Goal: Information Seeking & Learning: Check status

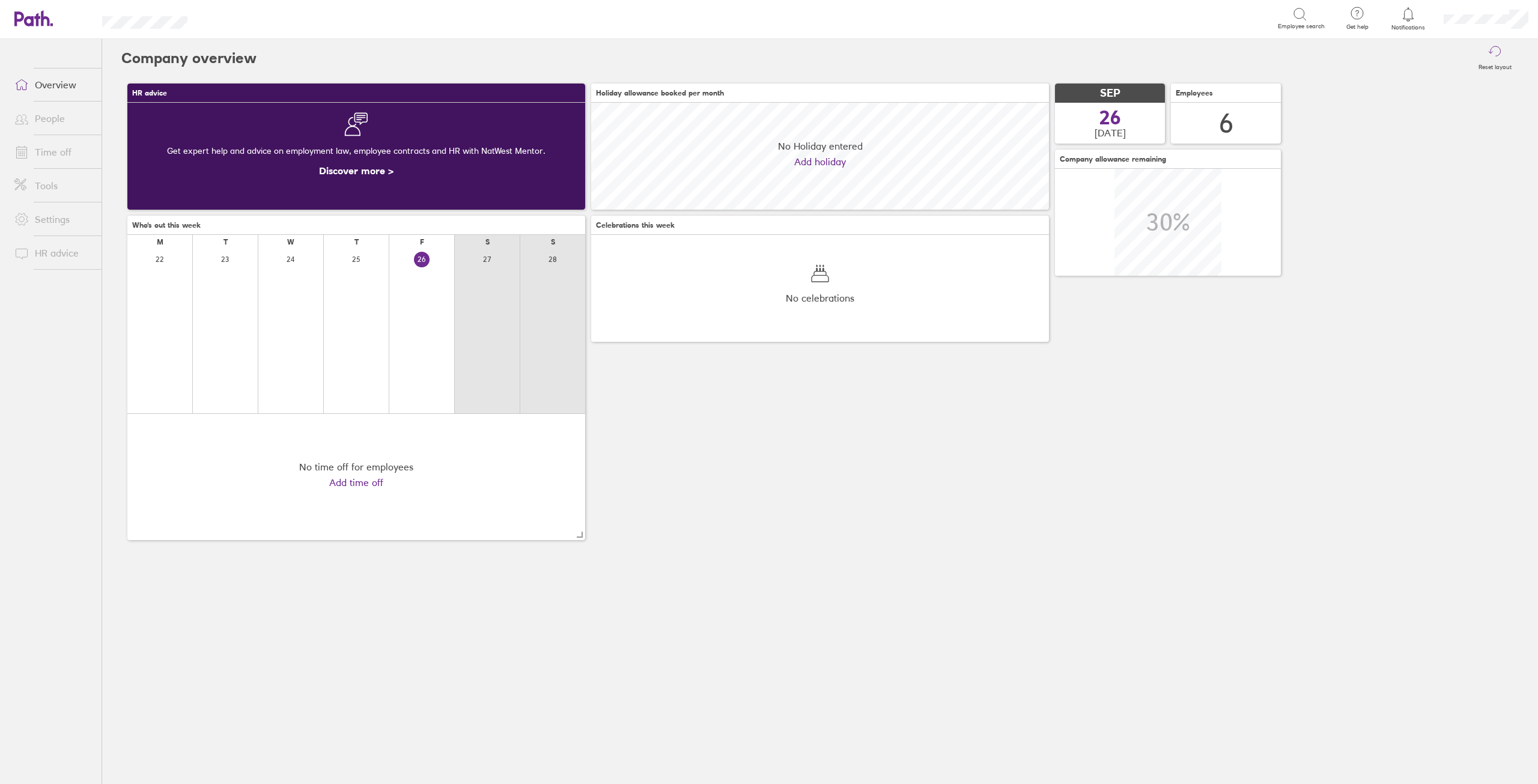
scroll to position [107, 458]
click at [45, 117] on link "People" at bounding box center [53, 118] width 97 height 24
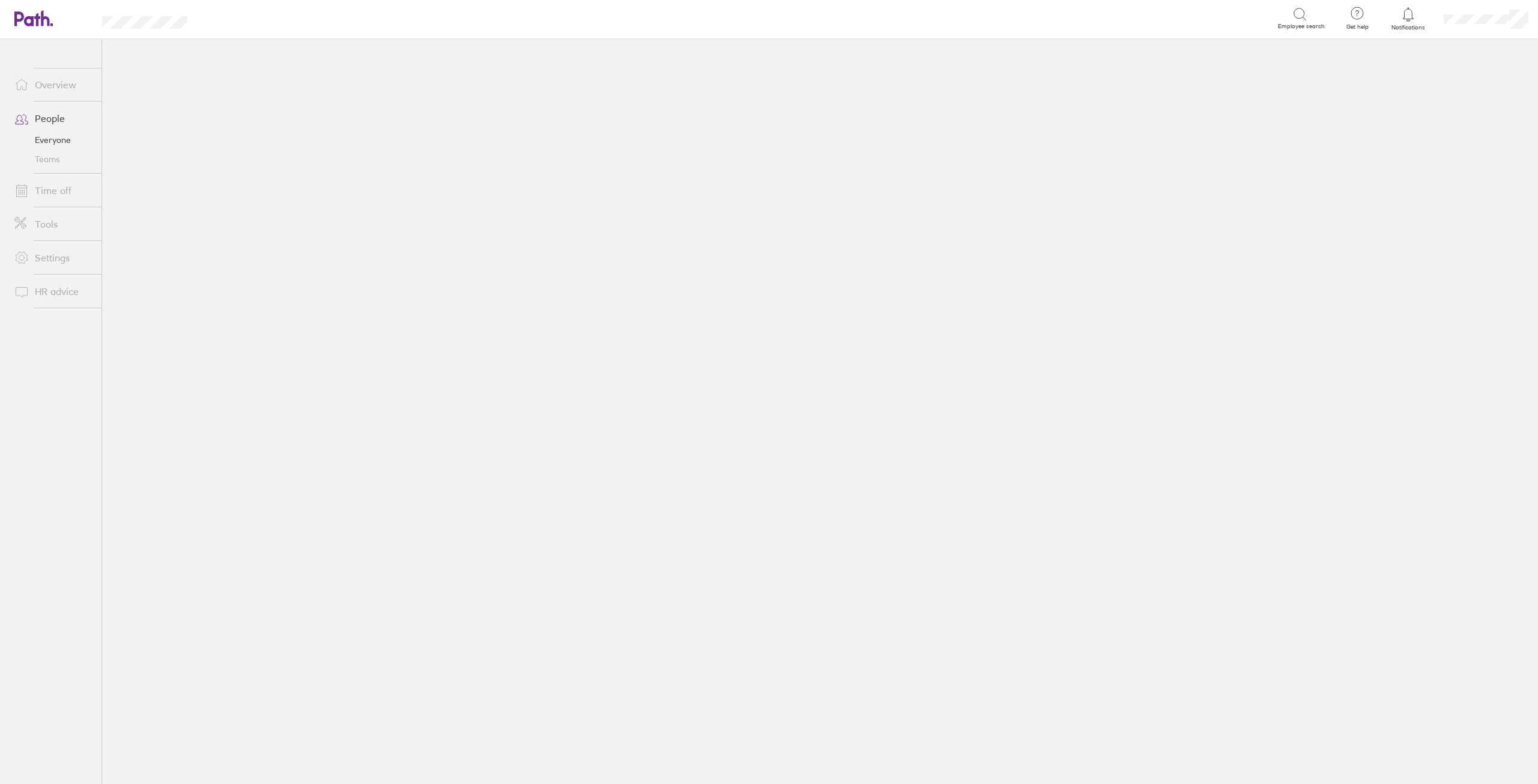
click at [205, 287] on main at bounding box center [820, 411] width 1436 height 745
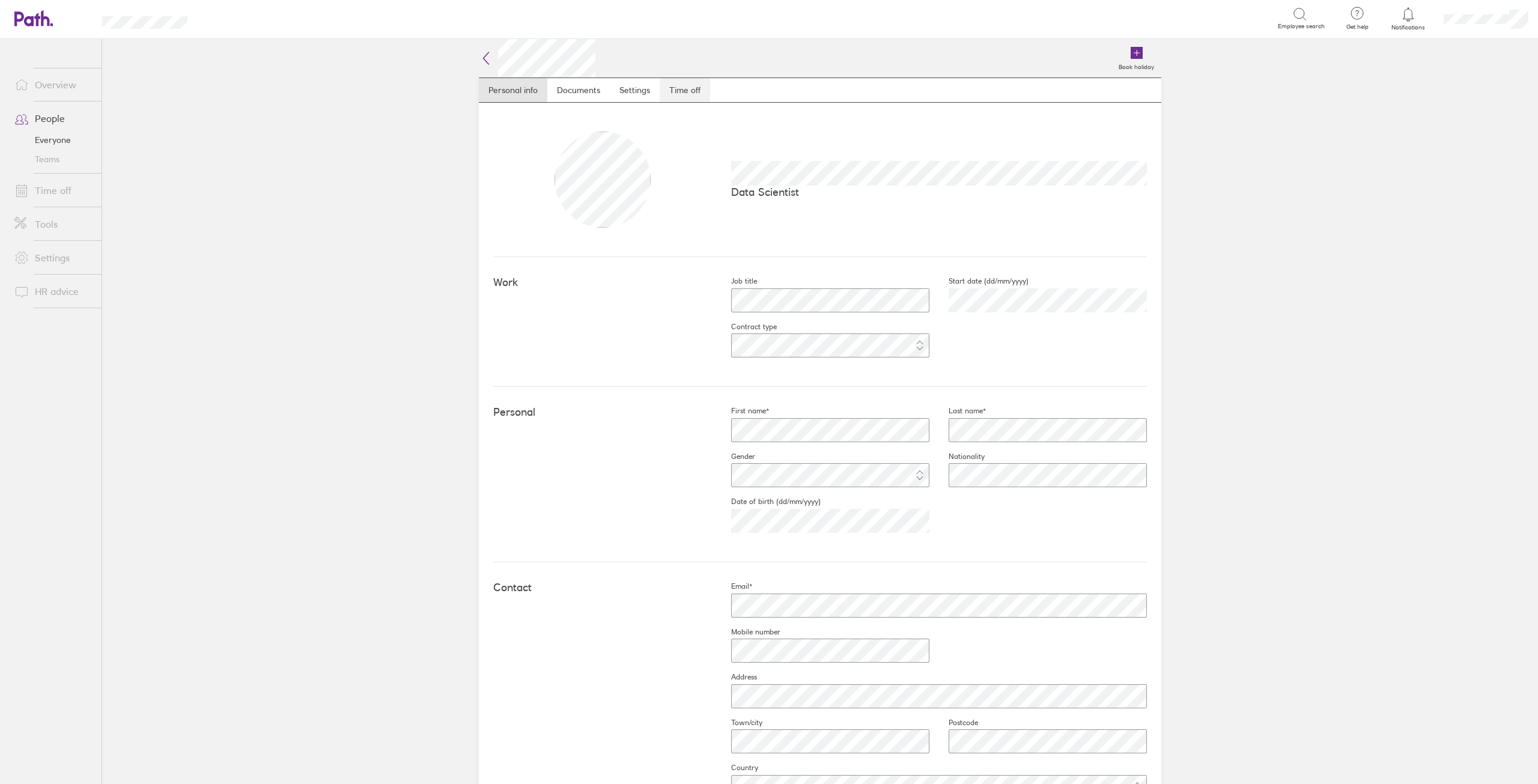
click at [683, 94] on link "Time off" at bounding box center [685, 90] width 51 height 24
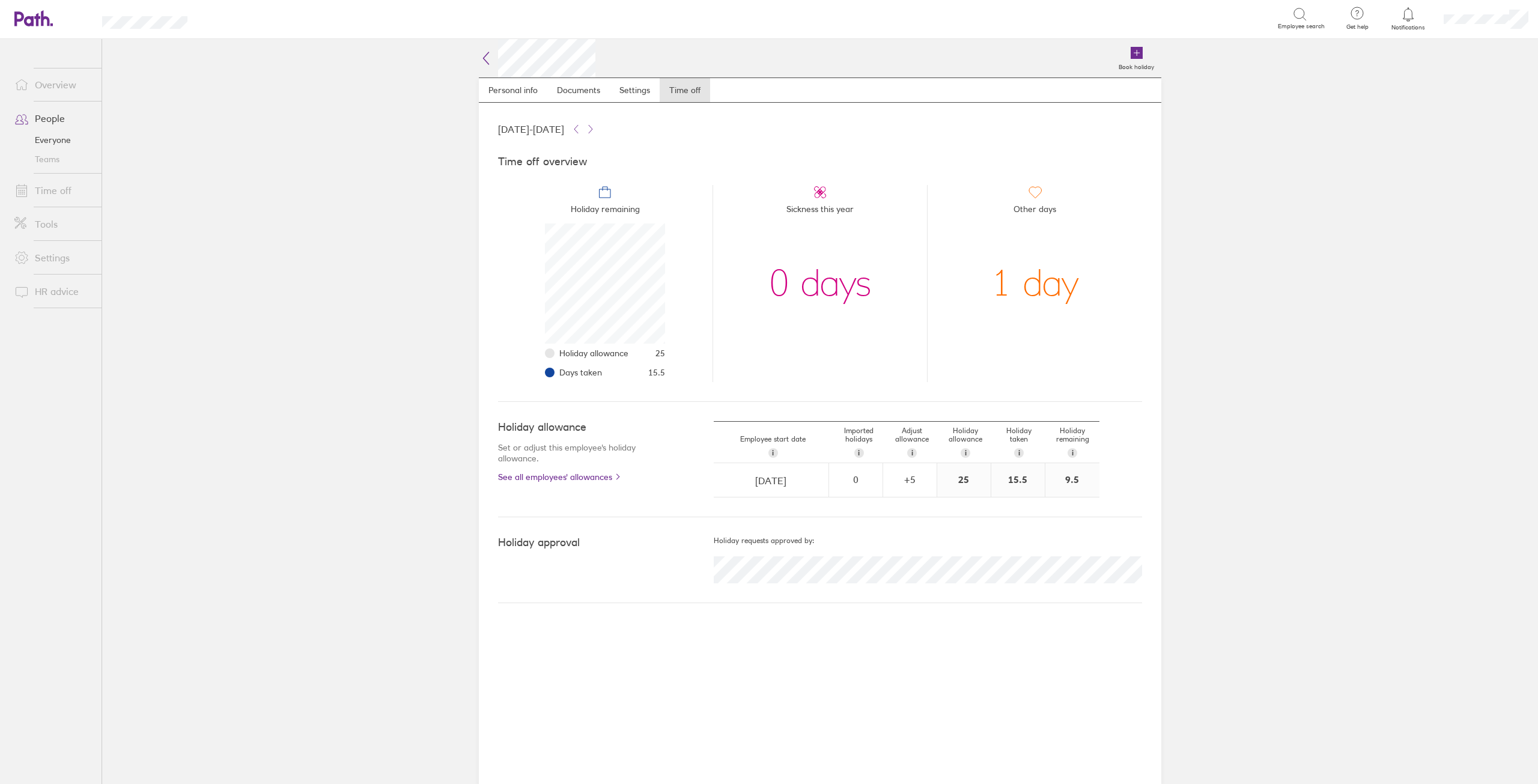
scroll to position [120, 120]
drag, startPoint x: 1066, startPoint y: 481, endPoint x: 1080, endPoint y: 480, distance: 14.0
click at [1080, 480] on div "9.5" at bounding box center [1072, 480] width 54 height 33
click at [1078, 484] on div "9.5" at bounding box center [1072, 480] width 54 height 33
drag, startPoint x: 1065, startPoint y: 481, endPoint x: 1090, endPoint y: 481, distance: 25.0
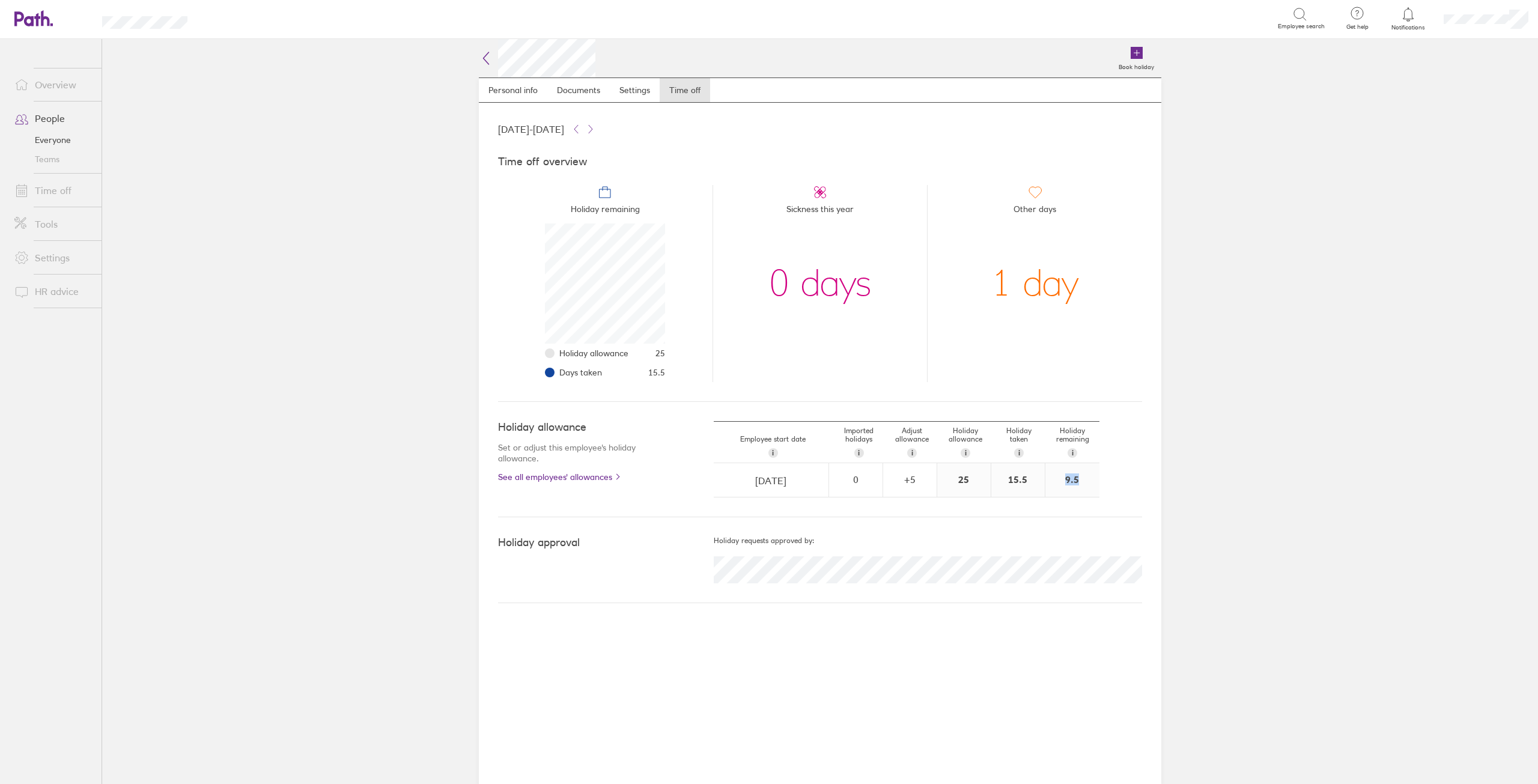
click at [1090, 481] on div "9.5" at bounding box center [1072, 480] width 54 height 33
drag, startPoint x: 1080, startPoint y: 477, endPoint x: 1059, endPoint y: 473, distance: 21.4
click at [1059, 473] on div "9.5" at bounding box center [1072, 480] width 54 height 33
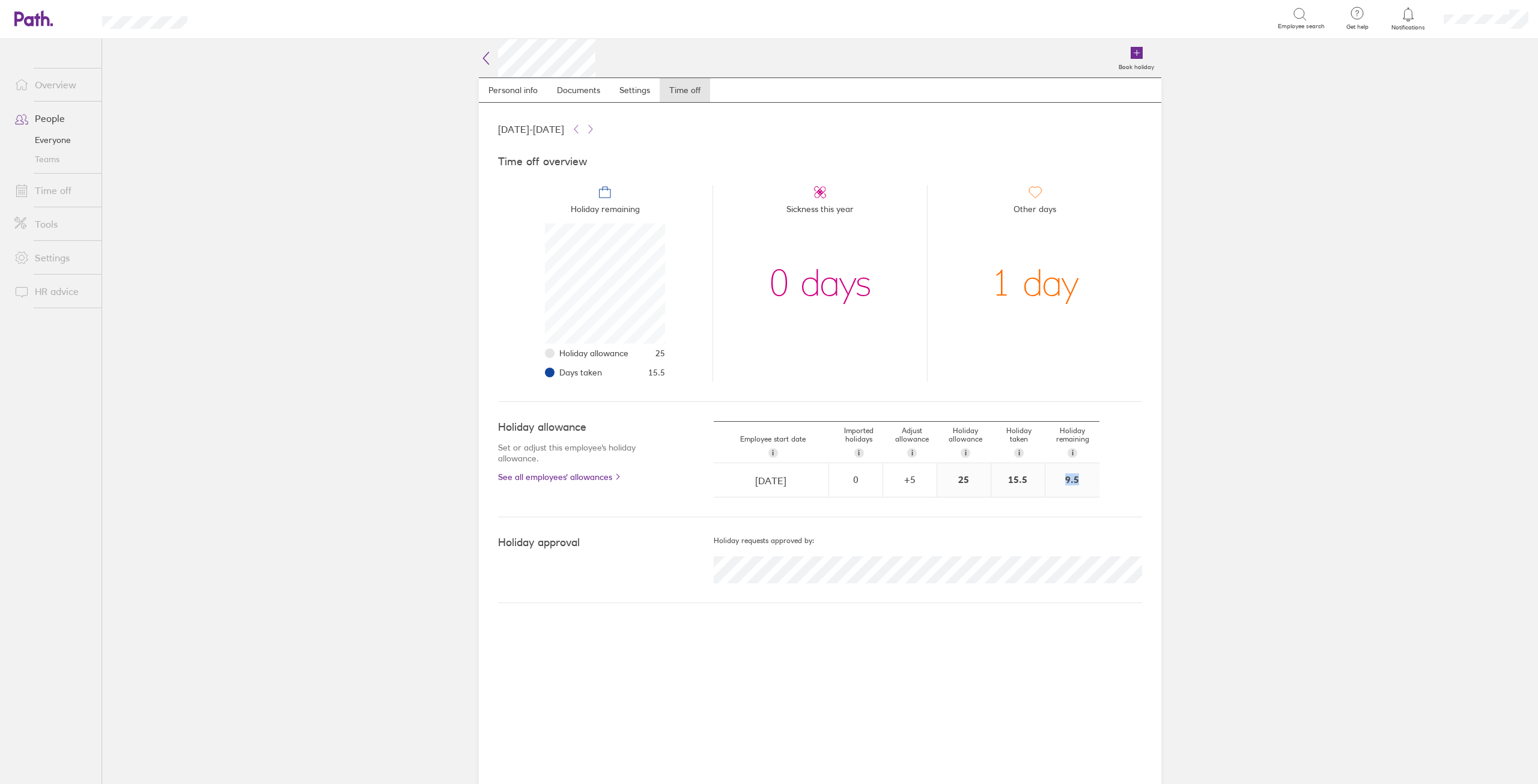
drag, startPoint x: 1067, startPoint y: 483, endPoint x: 1104, endPoint y: 483, distance: 37.0
click at [1104, 483] on div "Employee start date i The date this employee started at your company. Used for …" at bounding box center [927, 459] width 428 height 76
